Goal: Communication & Community: Answer question/provide support

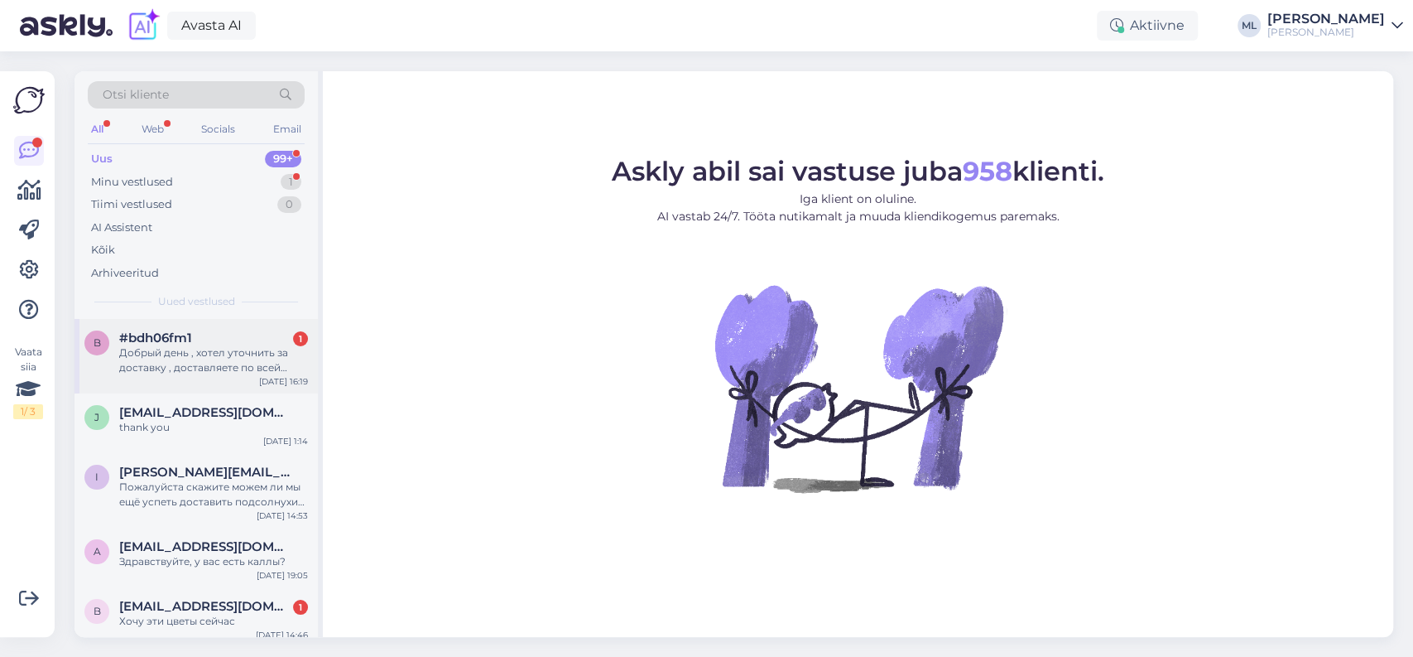
click at [237, 349] on div "Добрый день , хотел уточнить за доставку , доставляете по всей [GEOGRAPHIC_DATA…" at bounding box center [213, 360] width 189 height 30
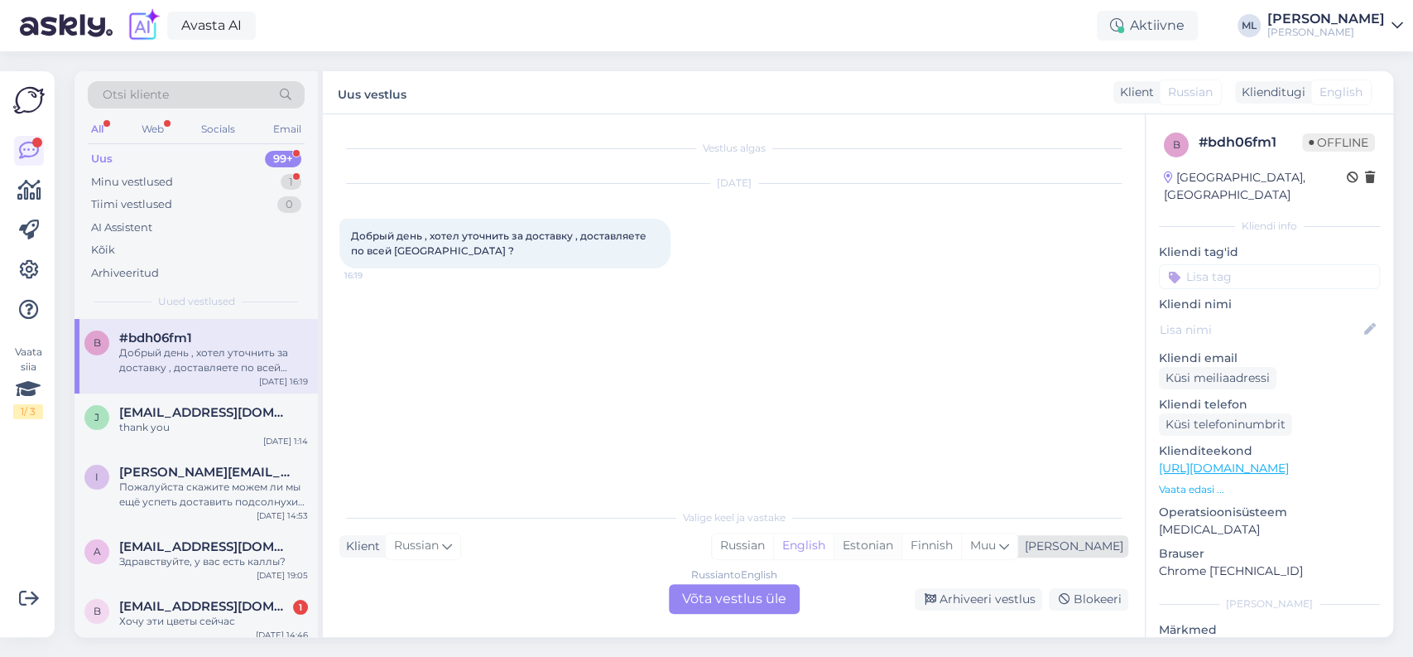
click at [902, 546] on div "Estonian" at bounding box center [868, 545] width 68 height 25
click at [739, 598] on div "Russian to Estonian Võta vestlus üle" at bounding box center [734, 599] width 131 height 30
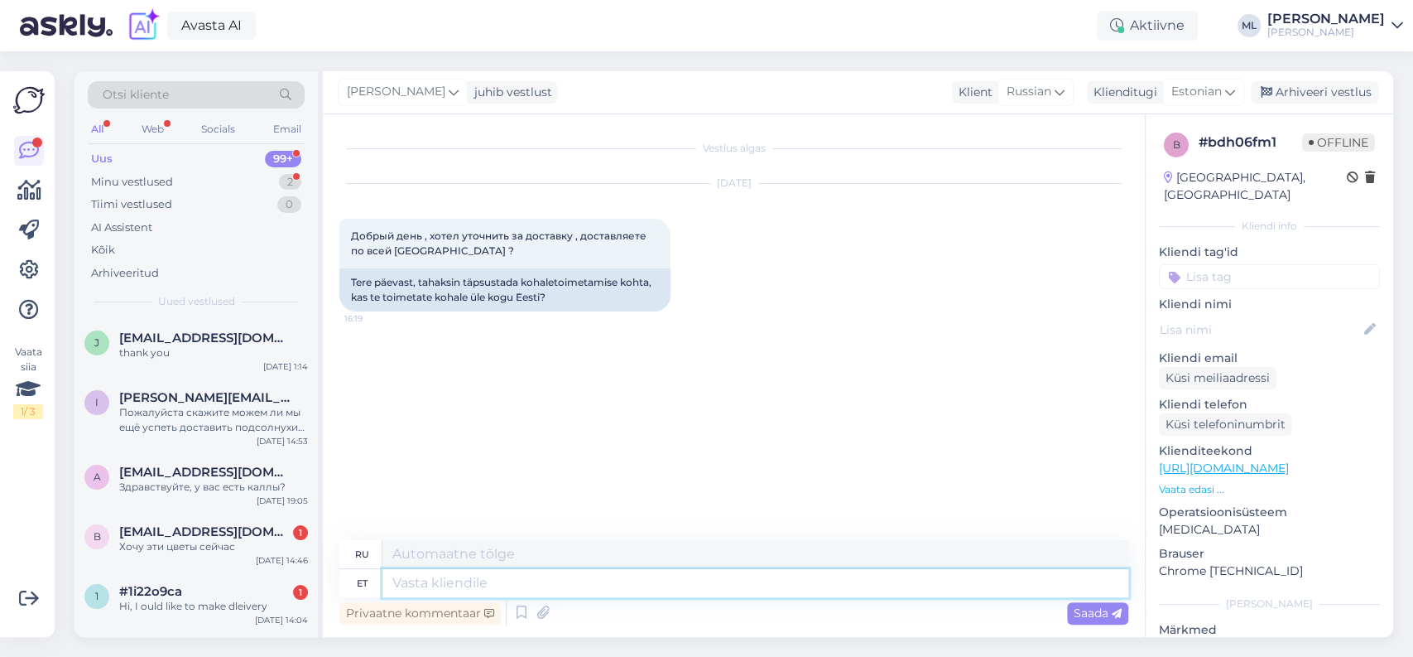
click at [609, 579] on textarea at bounding box center [755, 583] width 746 height 28
type textarea "Tere!"
type textarea "Привет!"
type textarea "Ei"
type textarea "Нет"
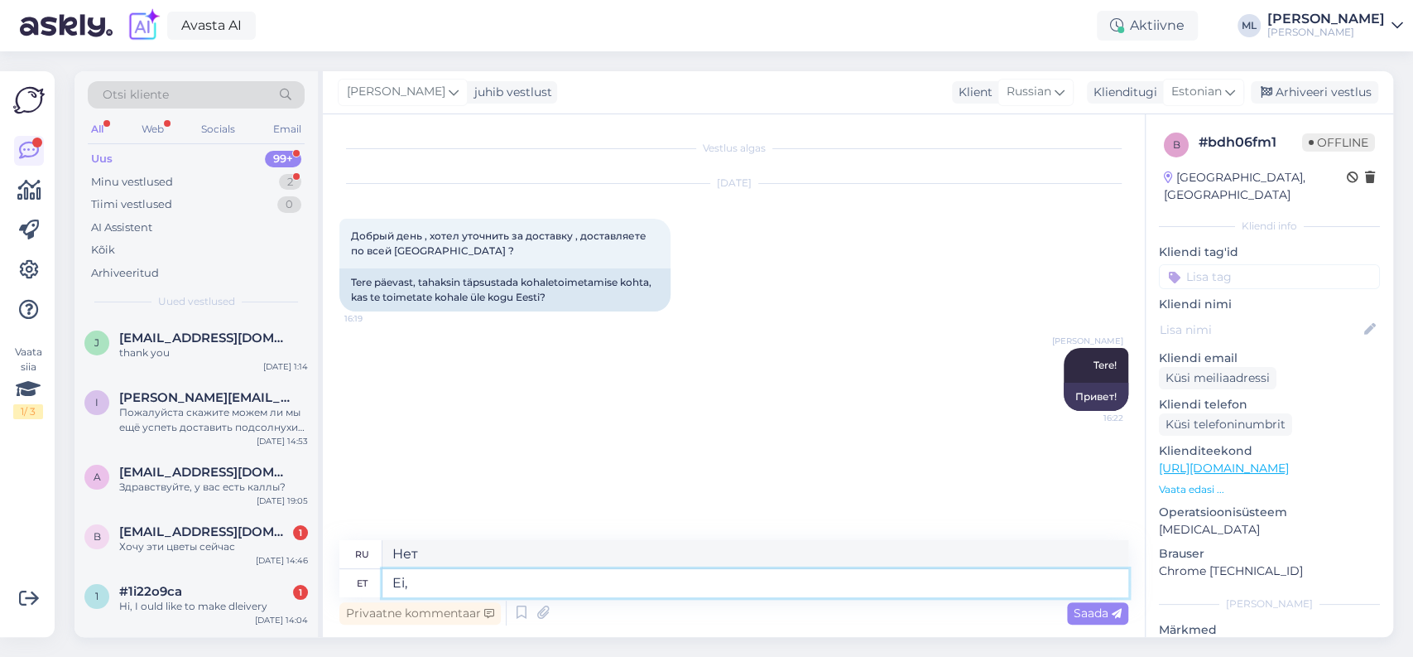
type textarea "Ei,"
type textarea "Нет,"
type textarea "Ei, viime"
type textarea "Нет, мы это сделаем."
type textarea "Ei, viime kohale a"
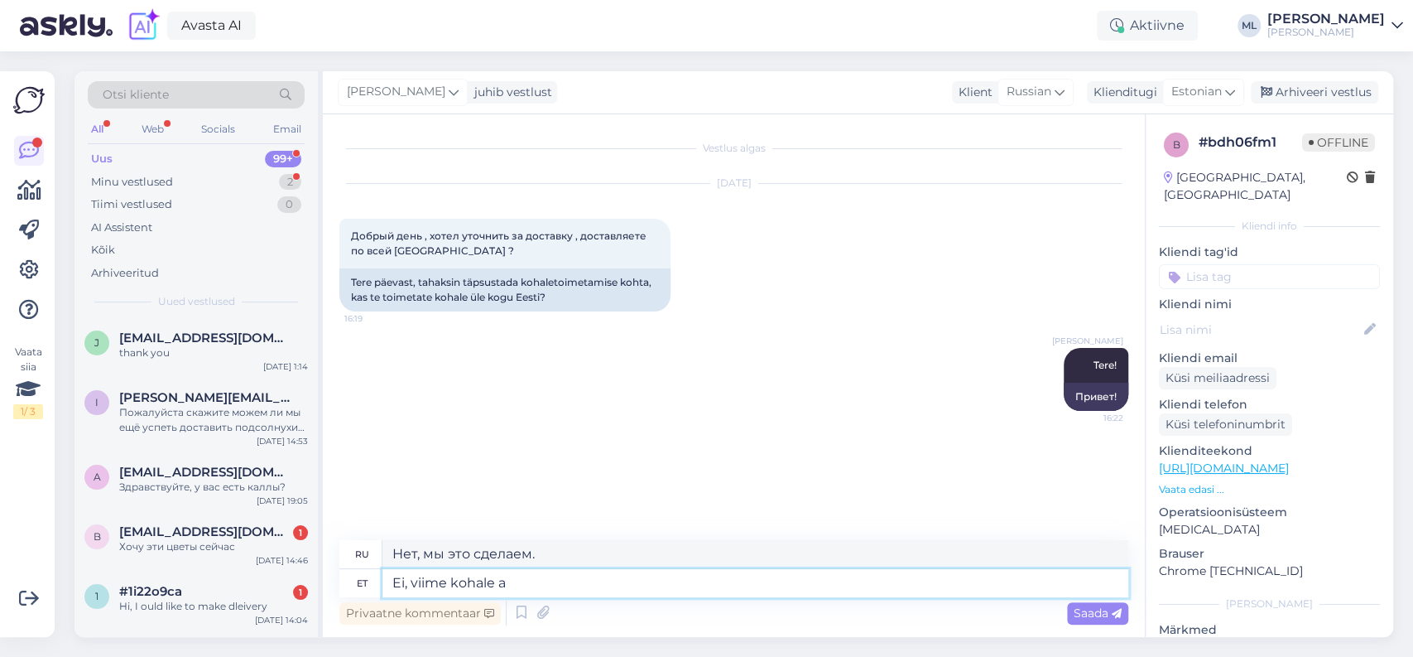
type textarea "Нет, мы доставим."
type textarea "Ei, viime kohale ainult"
type textarea "Нет, мы доставляем только"
type textarea "Ei, viime kohale ainult T"
type textarea "Нет, мы только осуществляем доставку."
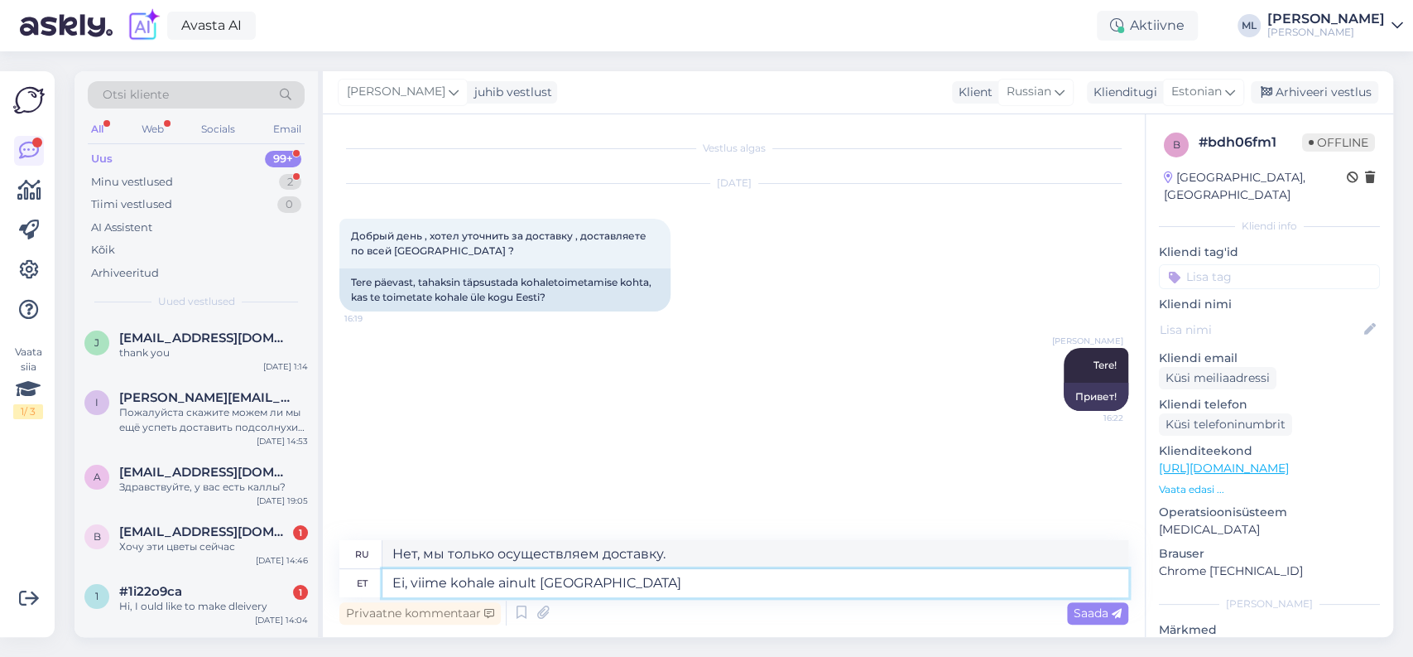
type textarea "Ei, viime kohale ainult [GEOGRAPHIC_DATA] j"
type textarea "Нет, мы осуществляем доставку только по [GEOGRAPHIC_DATA]."
type textarea "Ei, viime kohale ainult [GEOGRAPHIC_DATA] ja"
type textarea "Нет, мы осуществляем доставку только по [GEOGRAPHIC_DATA] и"
type textarea "Ei, viime kohale ainult [GEOGRAPHIC_DATA] ja lähiümb"
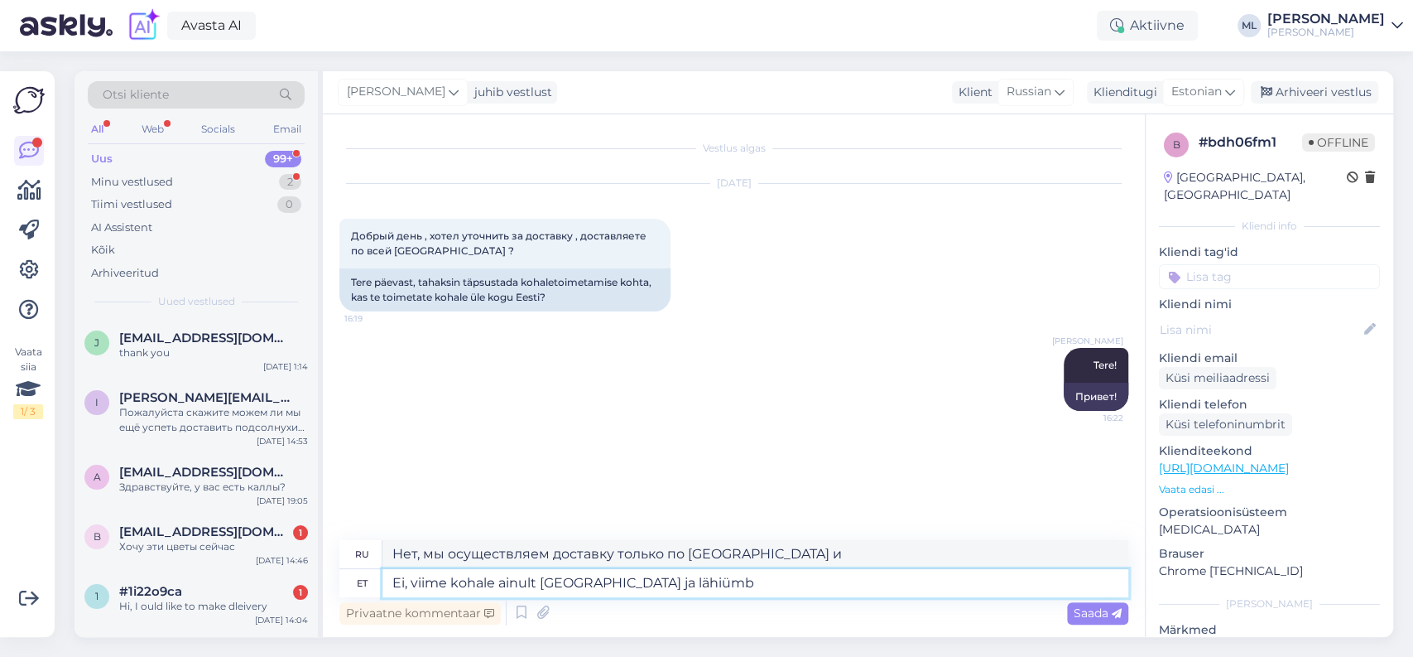
type textarea "Нет, мы осуществляем доставку только по [GEOGRAPHIC_DATA] и окрестностям."
type textarea "Ei, viime kohale ainult [GEOGRAPHIC_DATA] ja lähiümbruses"
click at [1080, 614] on span "Saada" at bounding box center [1098, 612] width 48 height 15
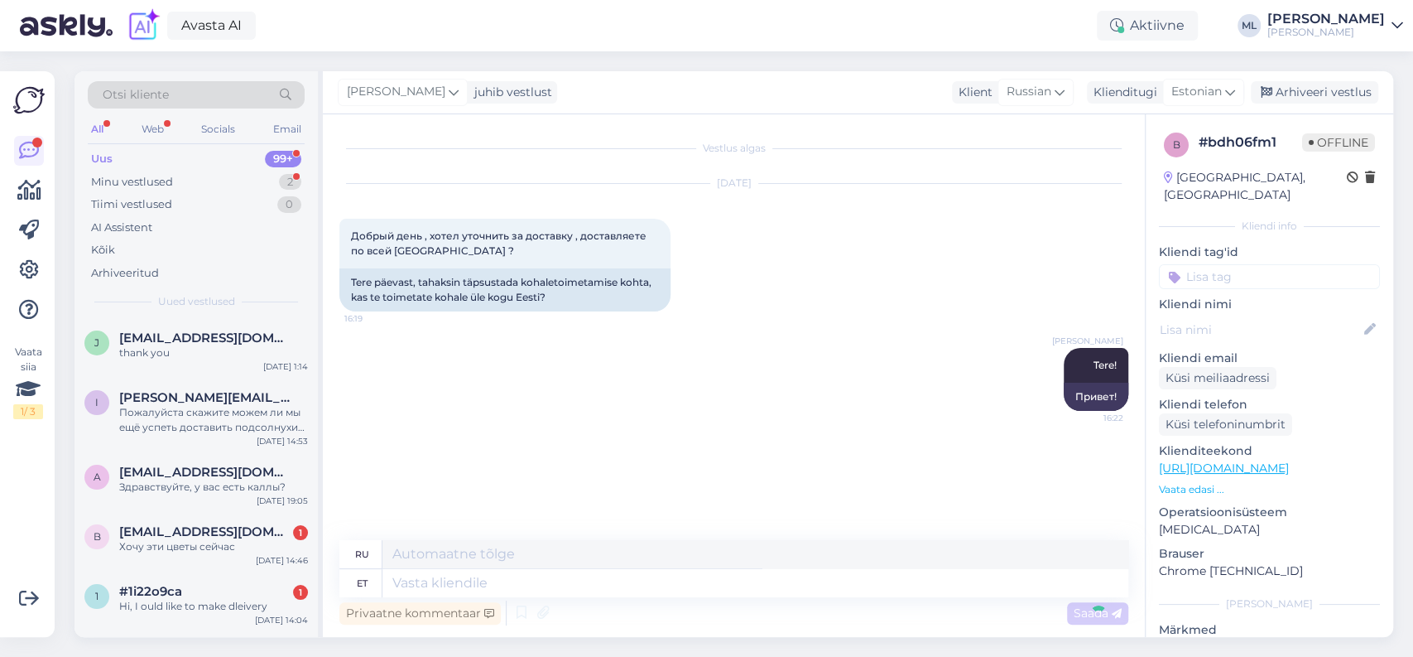
scroll to position [17, 0]
